Goal: Task Accomplishment & Management: Use online tool/utility

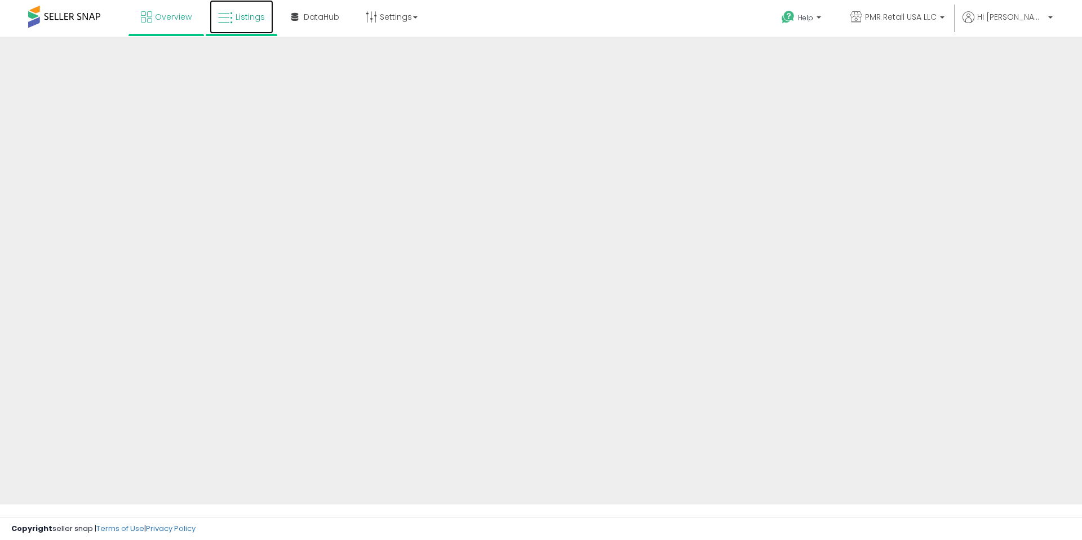
click at [244, 26] on link "Listings" at bounding box center [242, 17] width 64 height 34
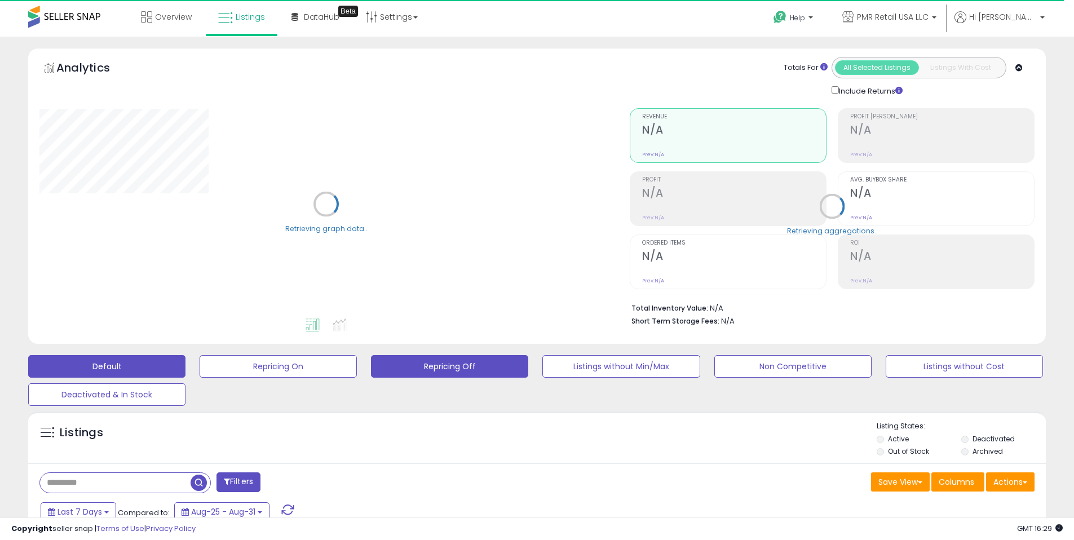
click at [445, 365] on button "Repricing Off" at bounding box center [449, 366] width 157 height 23
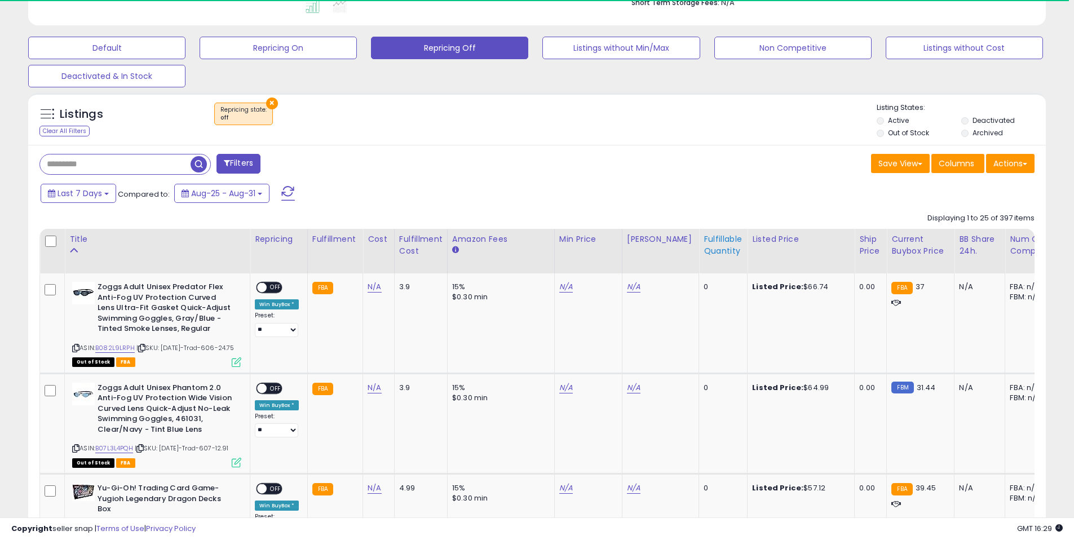
scroll to position [231, 590]
click at [716, 243] on div "Fulfillable Quantity" at bounding box center [722, 245] width 39 height 24
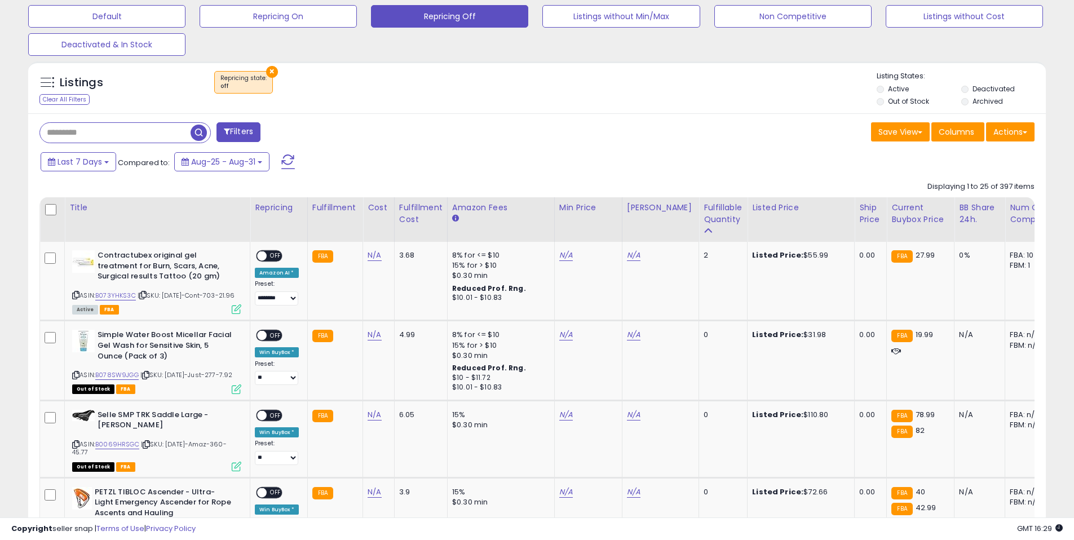
scroll to position [0, 0]
